Goal: Obtain resource: Download file/media

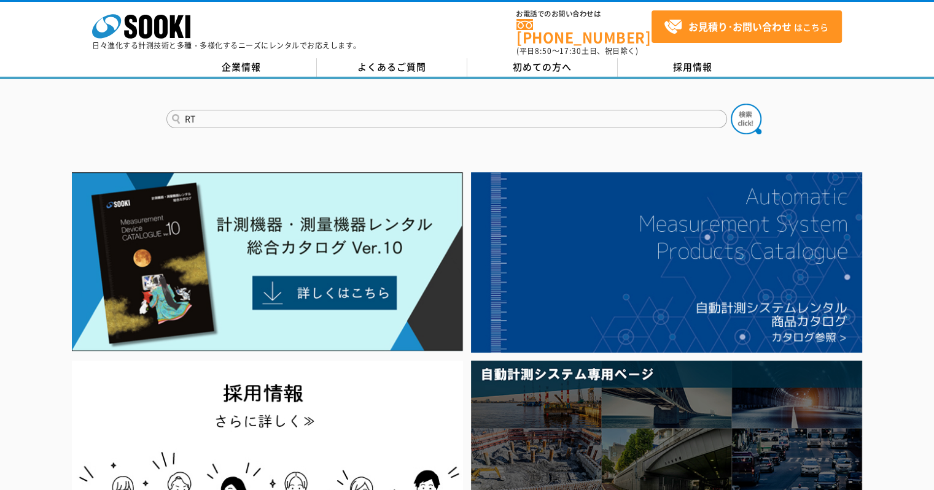
type input "RT"
click at [730, 104] on button at bounding box center [745, 119] width 31 height 31
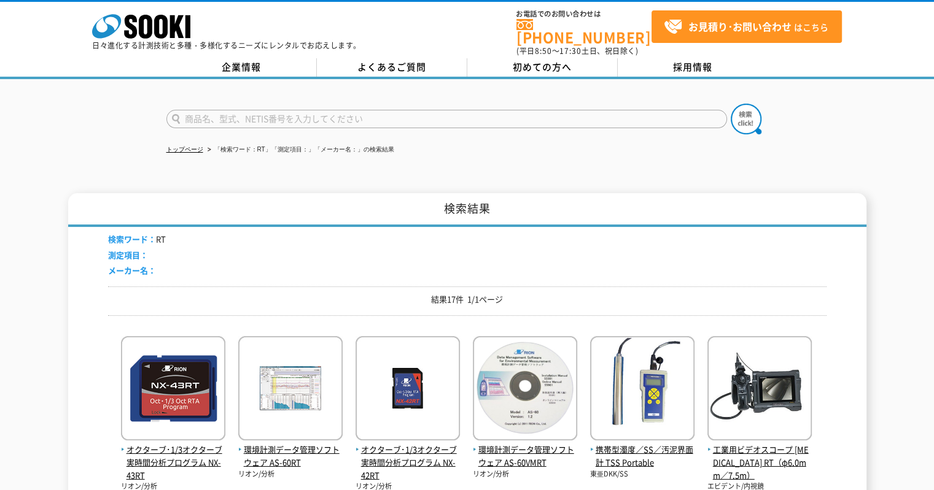
click at [223, 110] on input "text" at bounding box center [446, 119] width 560 height 18
type input "EXRT"
click at [734, 113] on img at bounding box center [745, 119] width 31 height 31
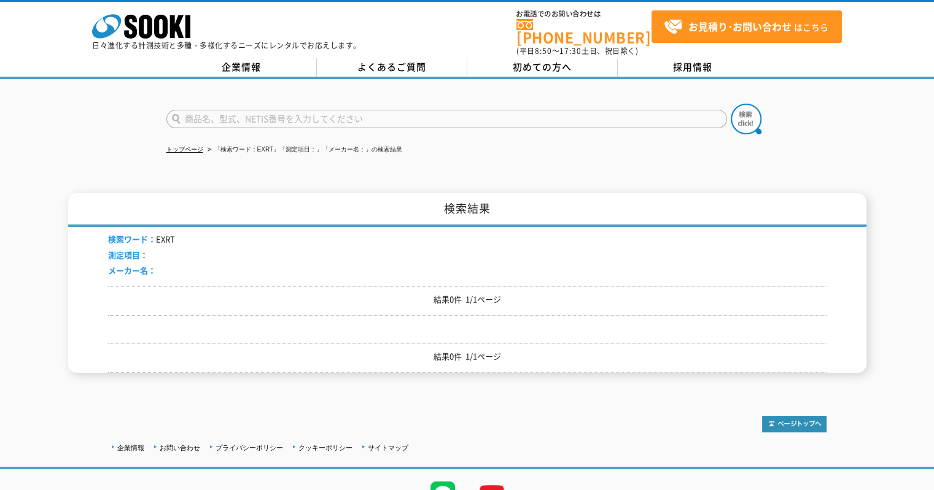
click at [280, 113] on input "text" at bounding box center [446, 119] width 560 height 18
click at [725, 112] on input "VM-55" at bounding box center [446, 119] width 560 height 18
type input "VM-55"
click at [749, 110] on img at bounding box center [745, 119] width 31 height 31
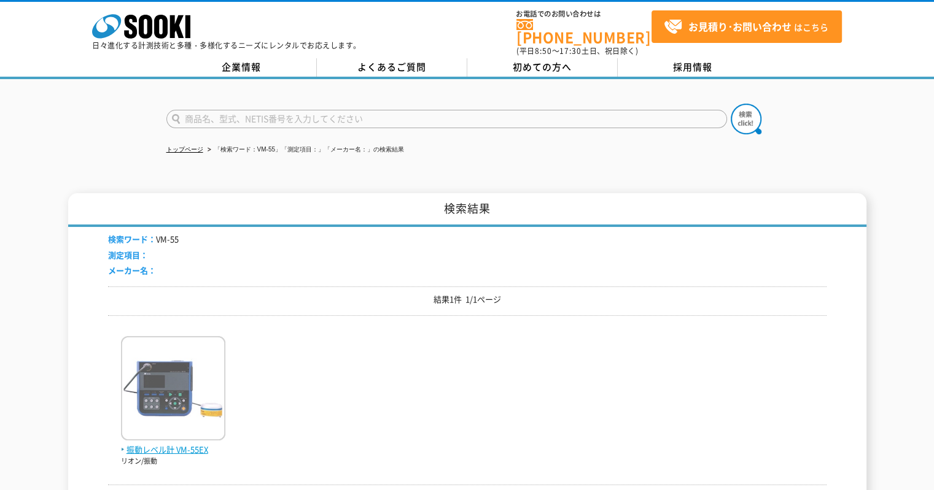
click at [215, 358] on img at bounding box center [173, 389] width 104 height 107
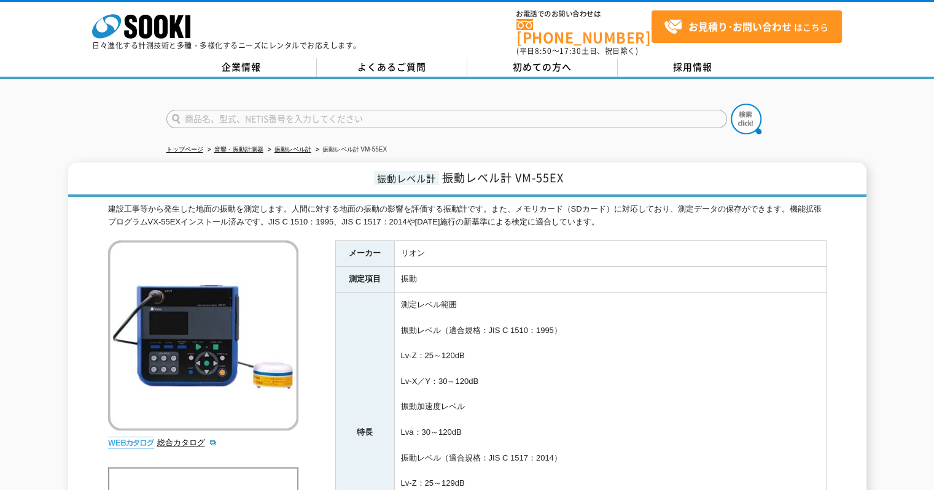
scroll to position [246, 0]
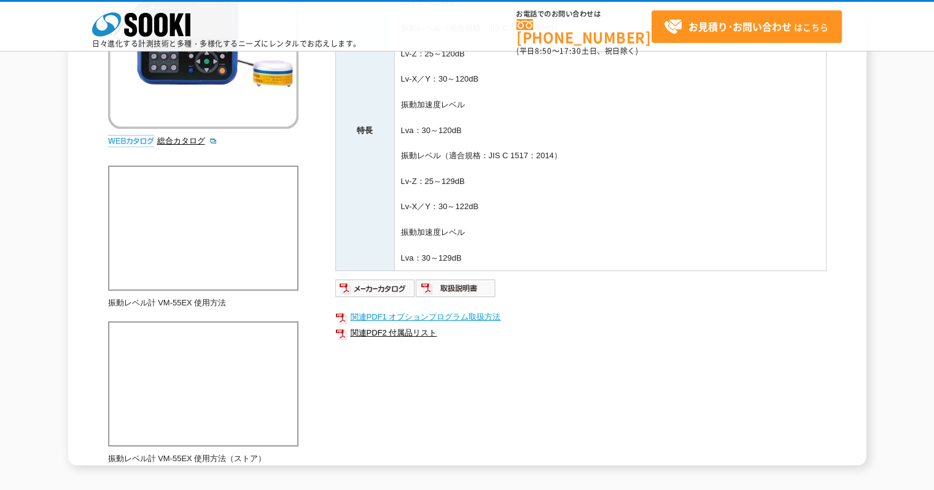
click at [471, 316] on link "関連PDF1 オプションプログラム取扱方法" at bounding box center [580, 317] width 491 height 16
